Goal: Information Seeking & Learning: Find specific fact

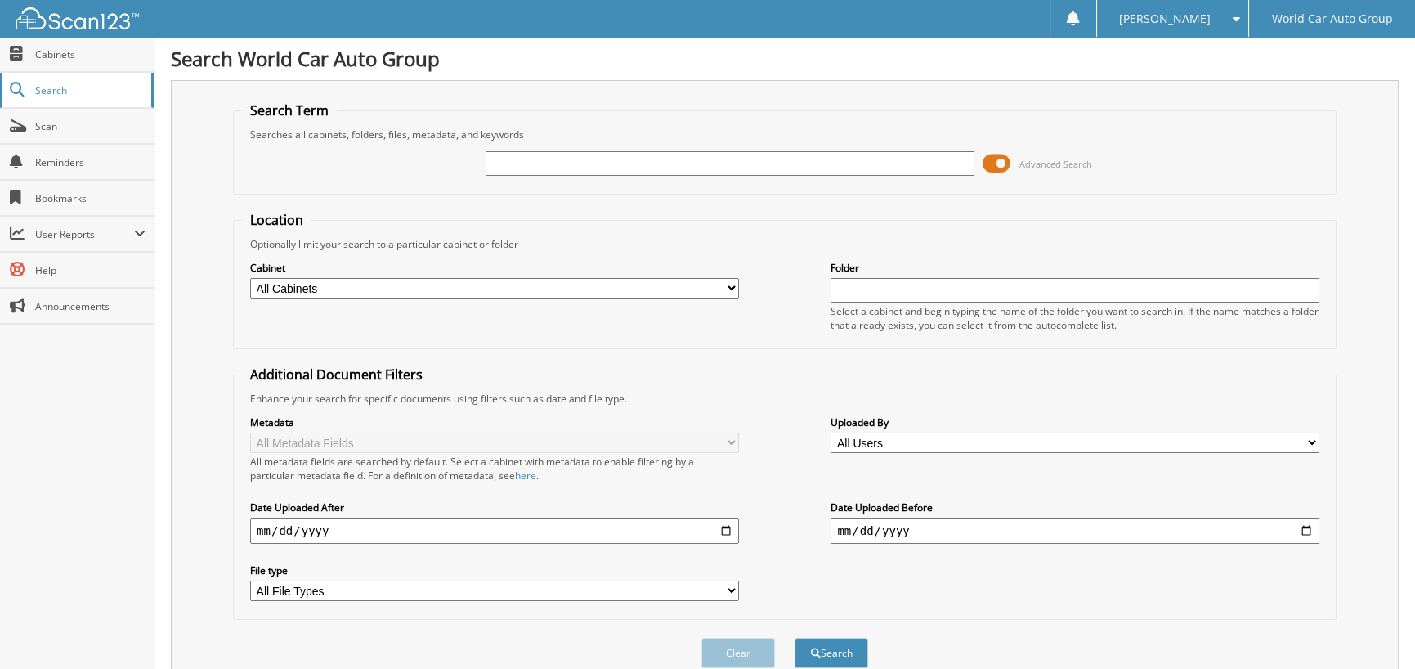
click at [51, 89] on span "Search" at bounding box center [89, 90] width 108 height 14
click at [65, 78] on link "Search" at bounding box center [77, 90] width 154 height 35
click at [69, 81] on link "Search" at bounding box center [77, 90] width 154 height 35
click at [616, 161] on input "text" at bounding box center [729, 163] width 489 height 25
type input "h256187"
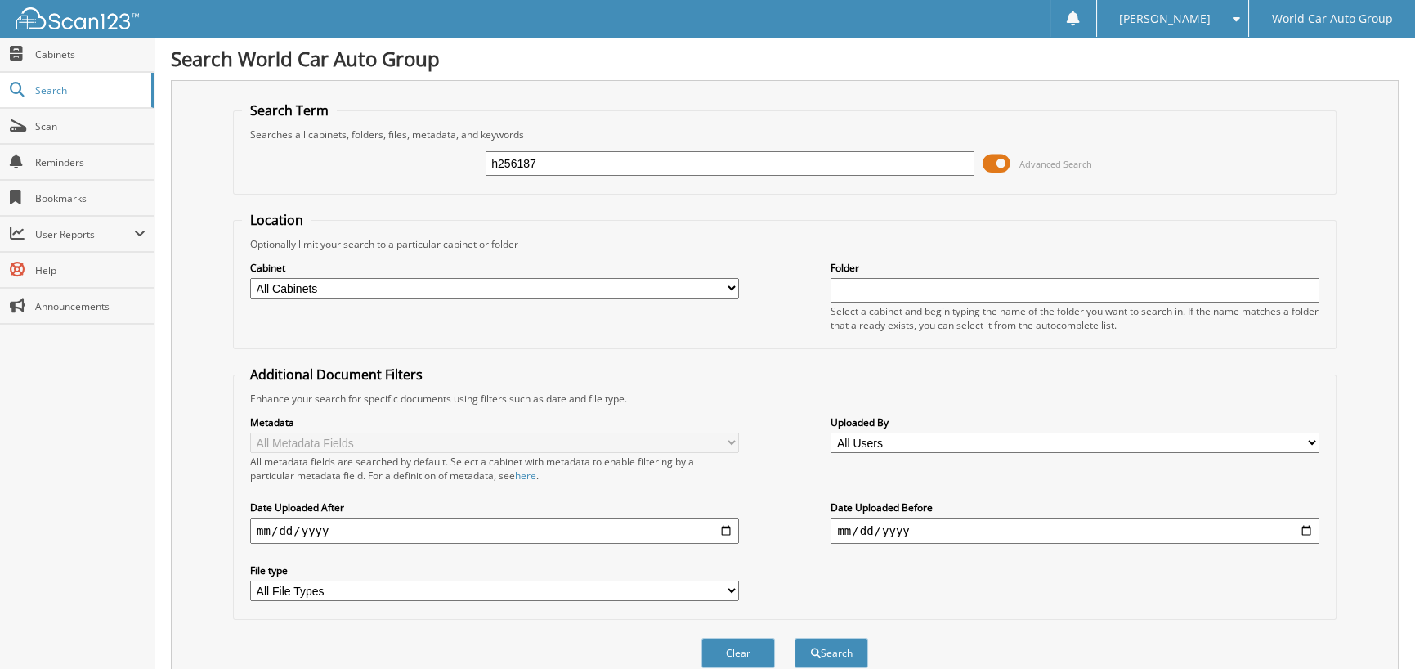
click at [794, 637] on button "Search" at bounding box center [831, 652] width 74 height 30
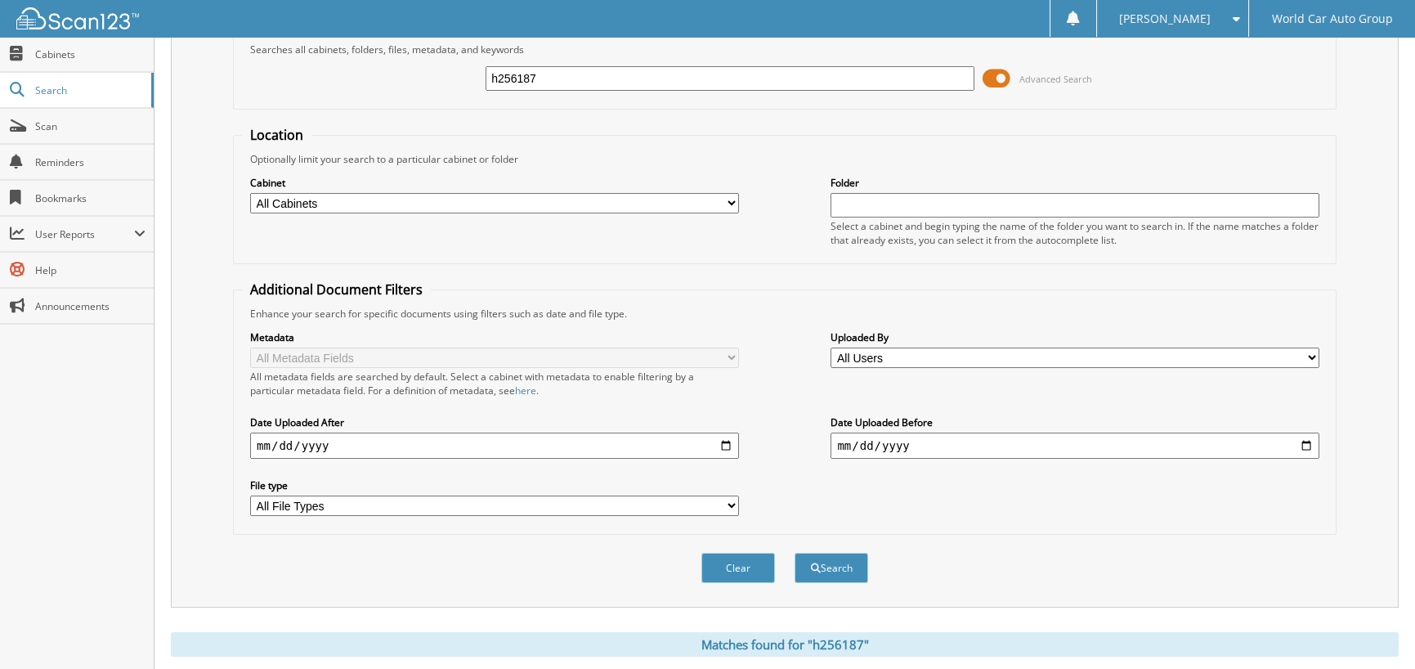
scroll to position [121, 0]
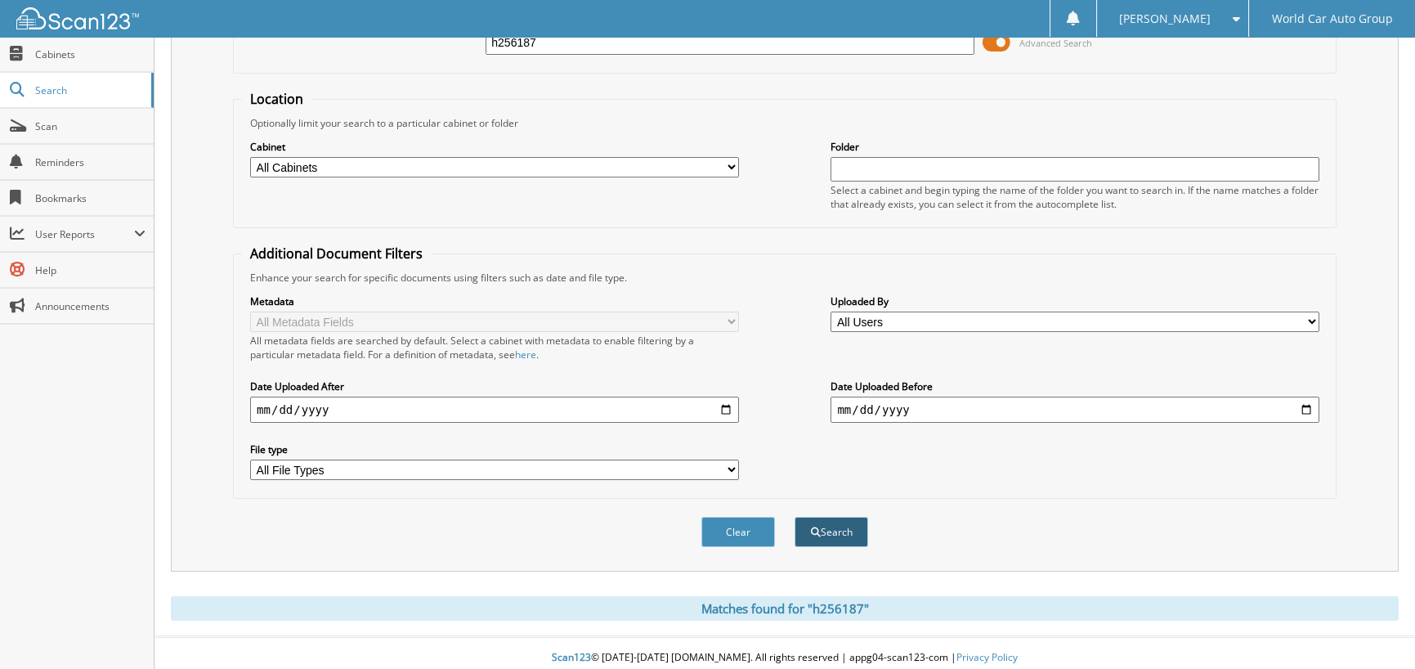
click at [845, 519] on button "Search" at bounding box center [831, 532] width 74 height 30
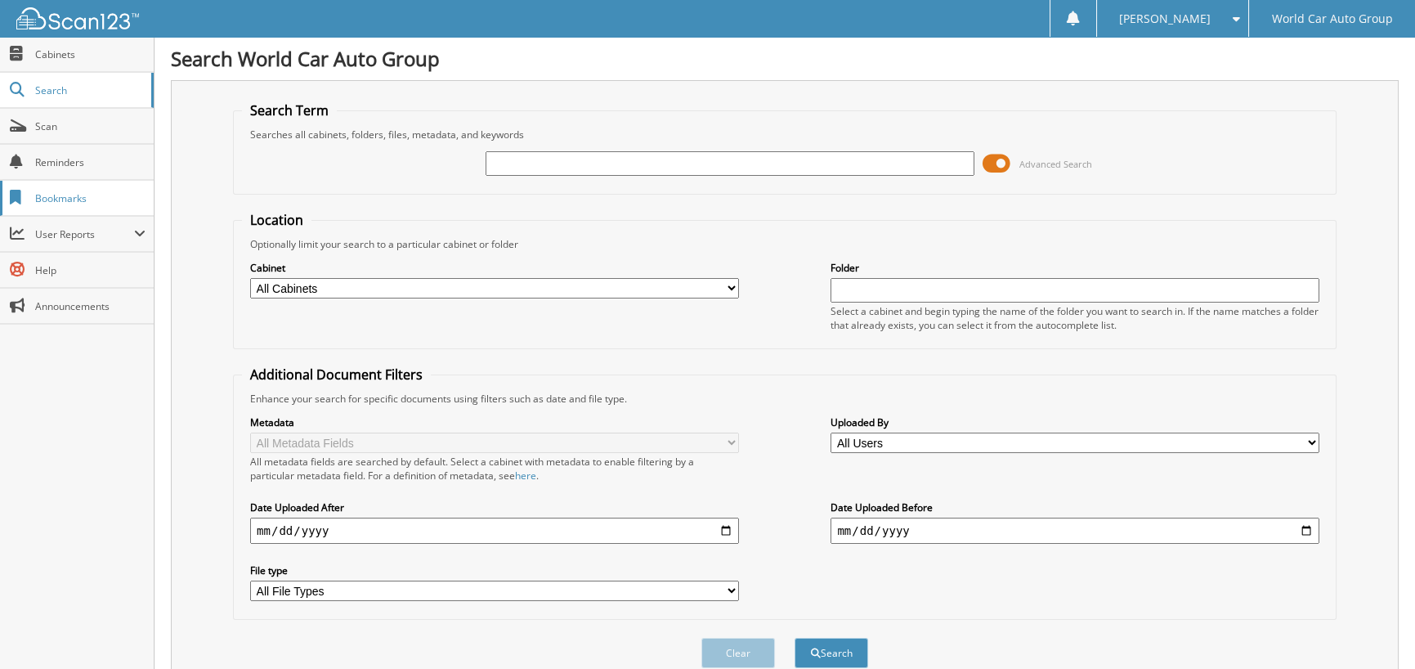
click at [123, 214] on link "Bookmarks" at bounding box center [77, 198] width 154 height 35
click at [41, 87] on span "Search" at bounding box center [89, 90] width 108 height 14
click at [563, 157] on input "text" at bounding box center [729, 163] width 489 height 25
click at [535, 170] on input "text" at bounding box center [729, 163] width 489 height 25
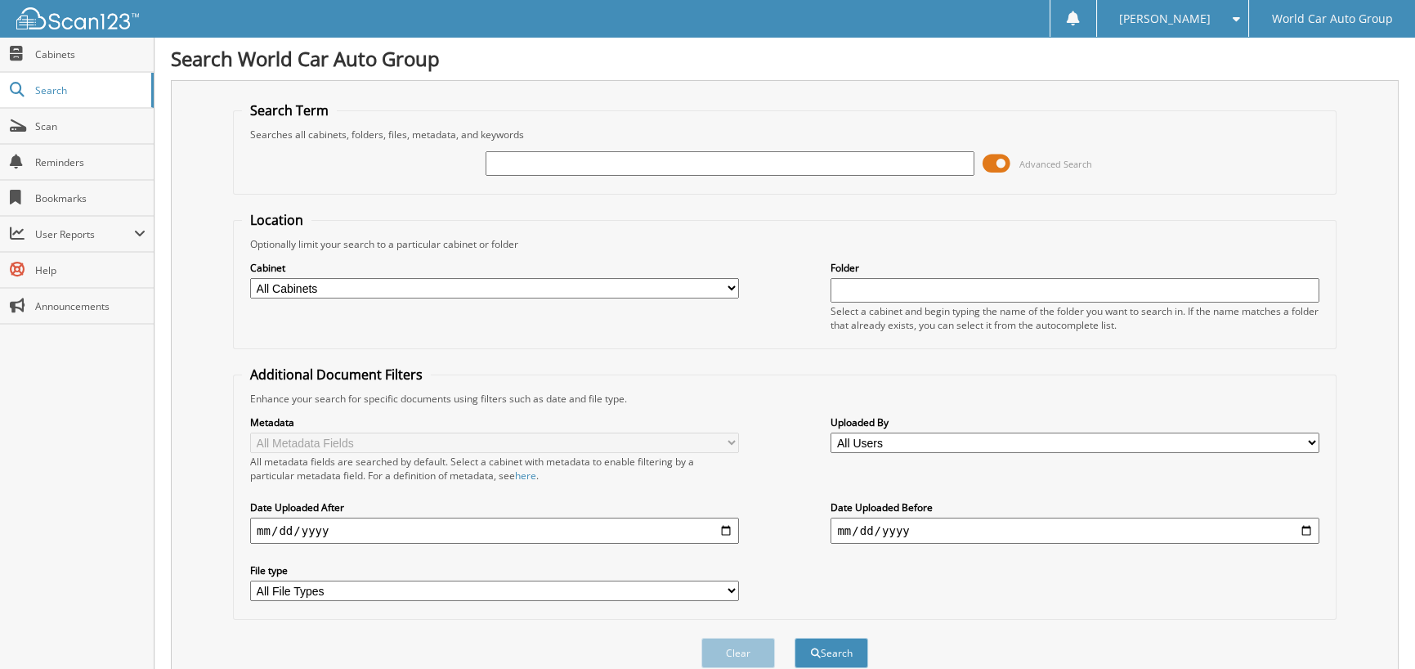
click at [535, 170] on input "text" at bounding box center [729, 163] width 489 height 25
click at [51, 120] on span "Scan" at bounding box center [90, 126] width 110 height 14
type input "villa"
click at [846, 638] on button "Search" at bounding box center [831, 652] width 74 height 30
click at [654, 163] on input "villa" at bounding box center [729, 163] width 489 height 25
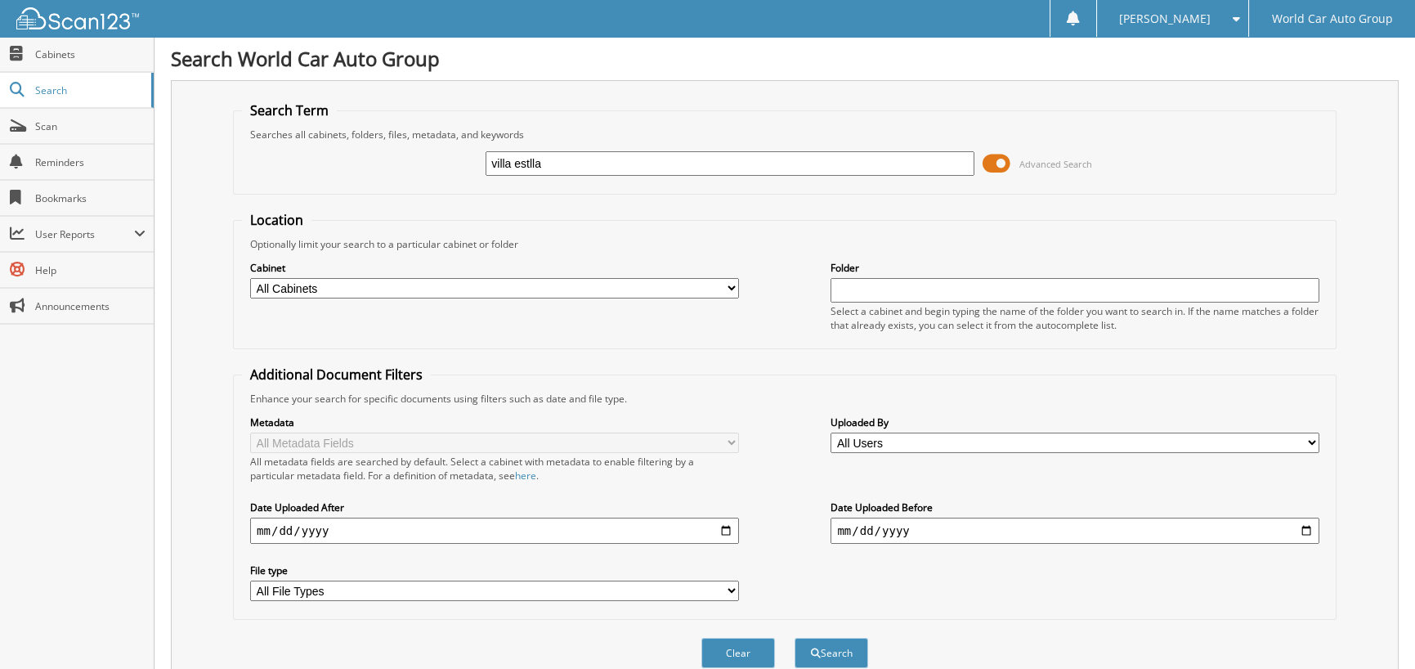
type input "villa estlla"
click at [794, 637] on button "Search" at bounding box center [831, 652] width 74 height 30
click at [825, 637] on button "Search" at bounding box center [831, 652] width 74 height 30
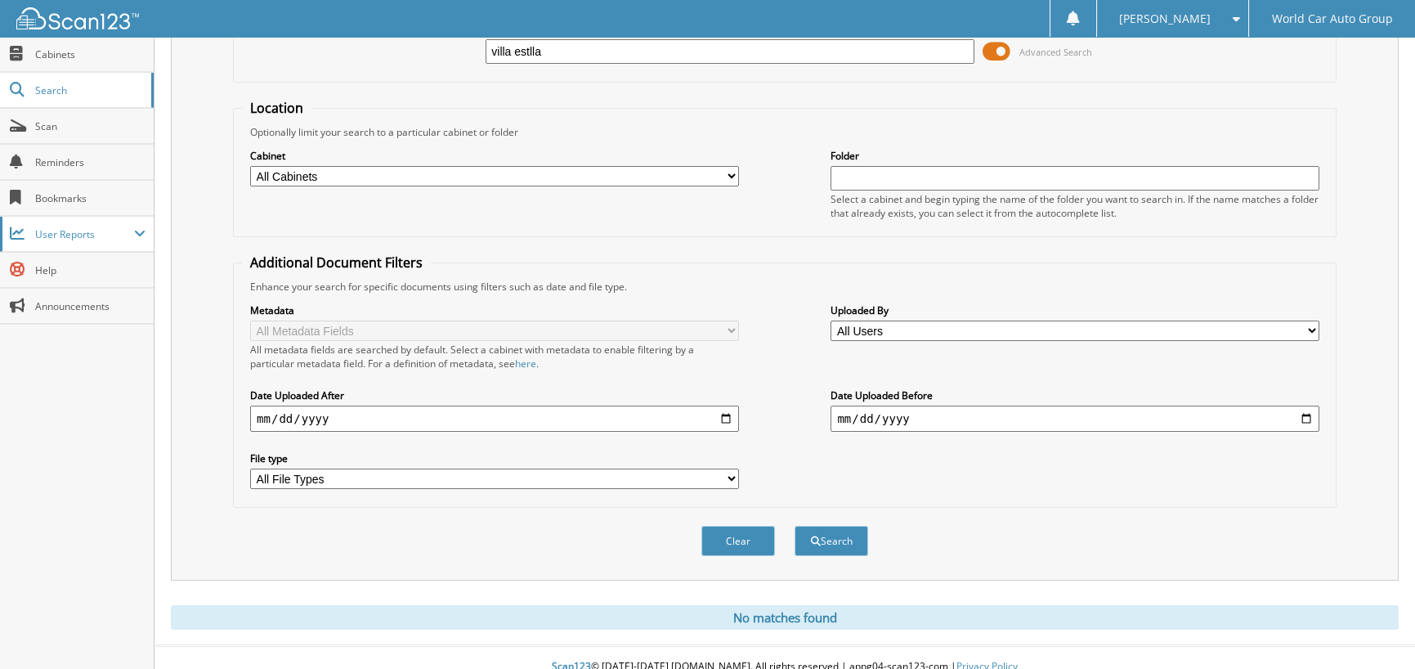
scroll to position [121, 0]
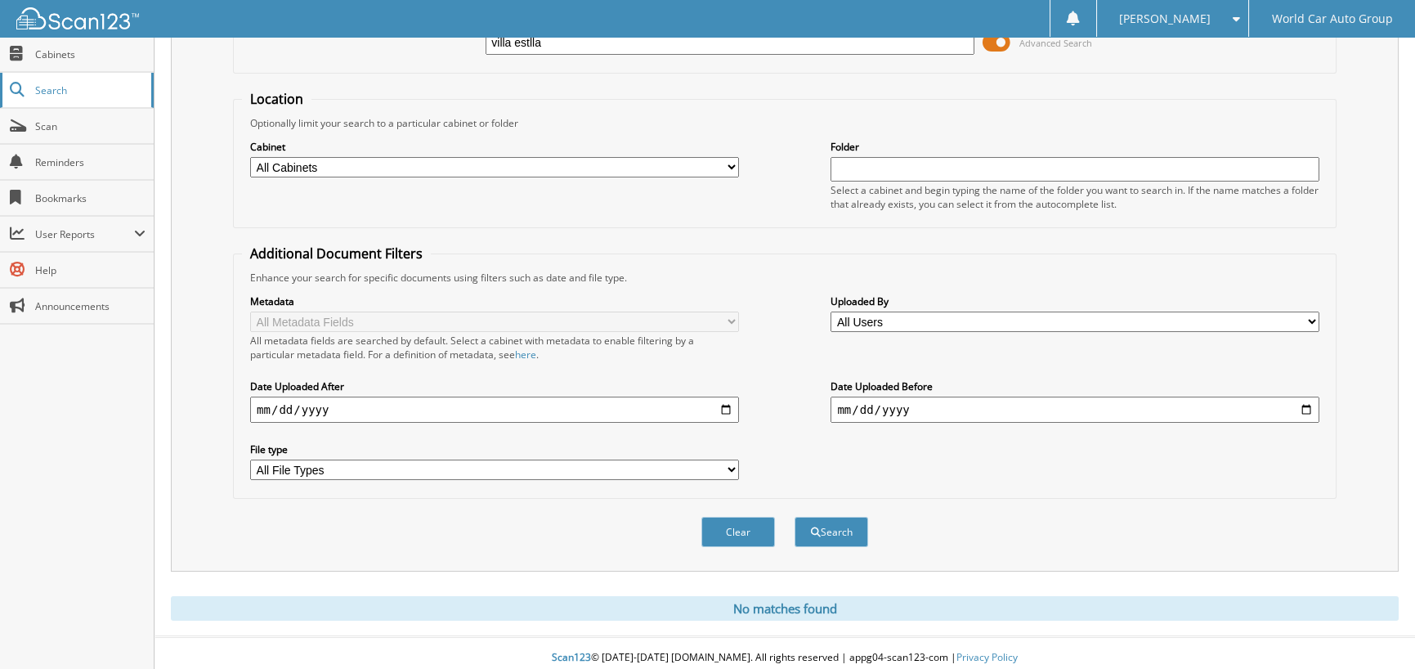
click at [62, 83] on span "Search" at bounding box center [89, 90] width 108 height 14
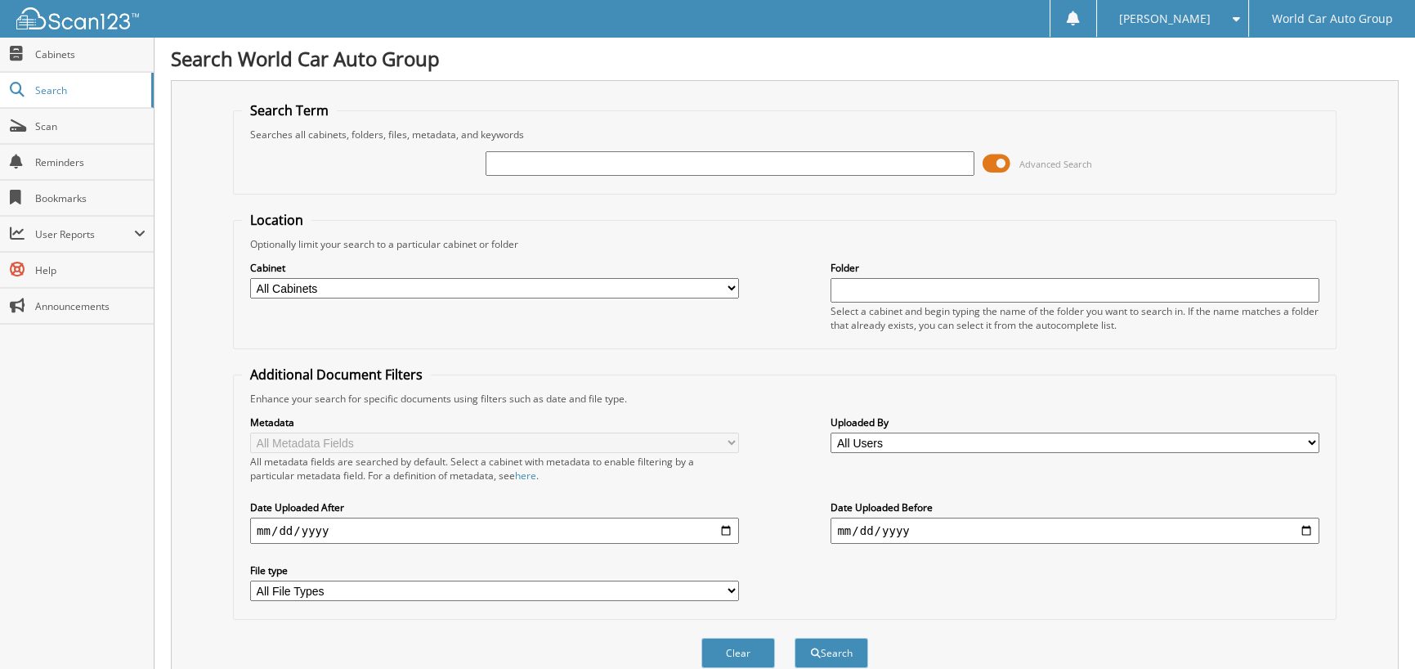
type input "J"
type input "H256187"
click at [794, 637] on button "Search" at bounding box center [831, 652] width 74 height 30
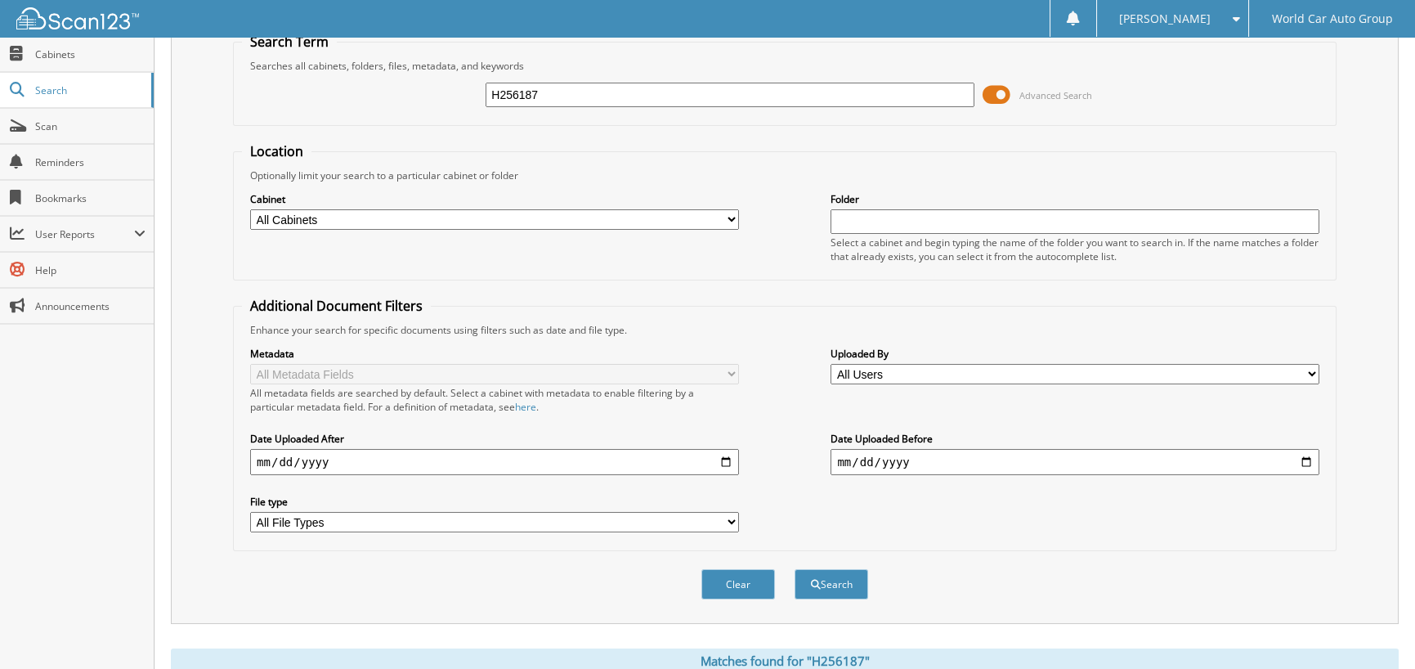
scroll to position [121, 0]
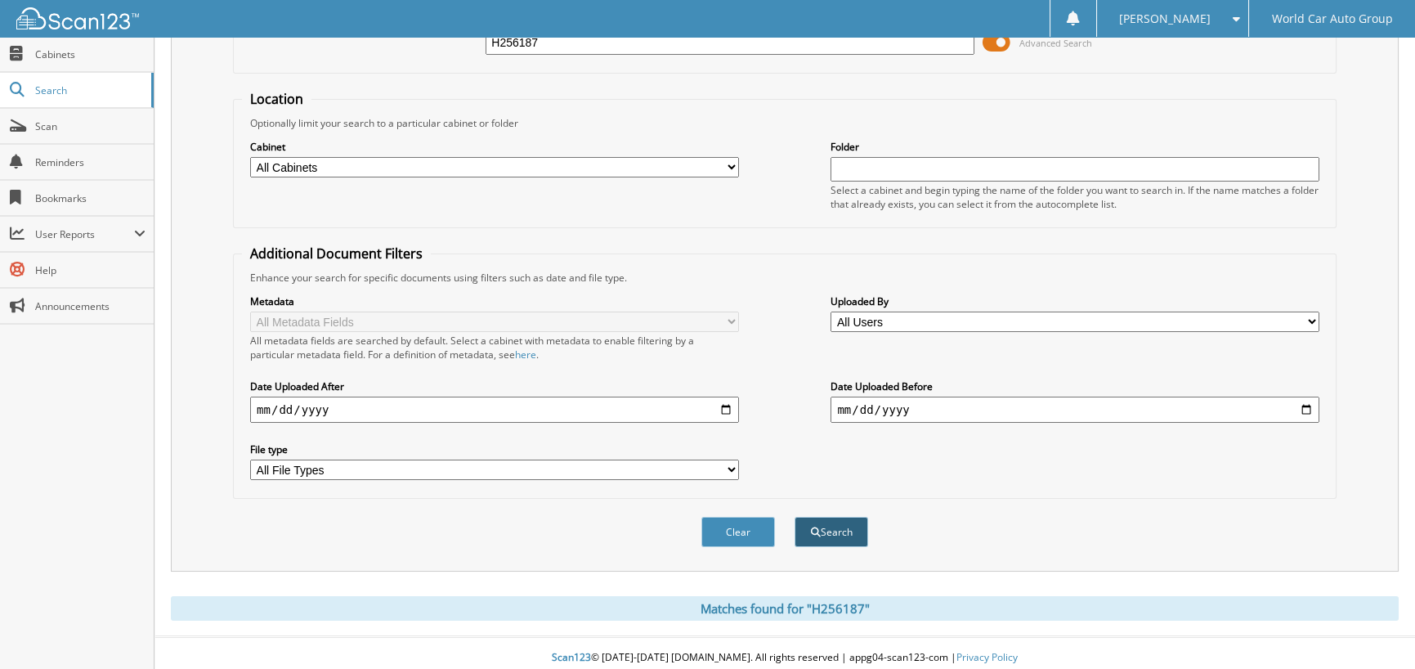
click at [821, 526] on button "Search" at bounding box center [831, 532] width 74 height 30
